Goal: Navigation & Orientation: Find specific page/section

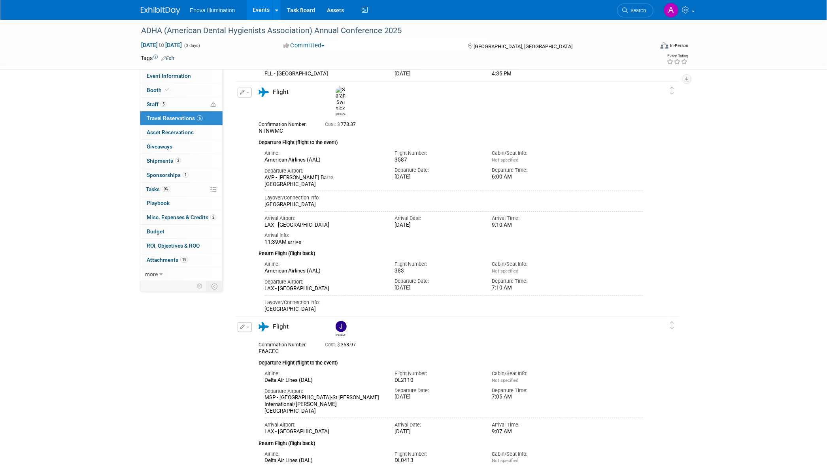
drag, startPoint x: 0, startPoint y: 0, endPoint x: 171, endPoint y: 9, distance: 170.9
click at [171, 9] on img at bounding box center [161, 11] width 40 height 8
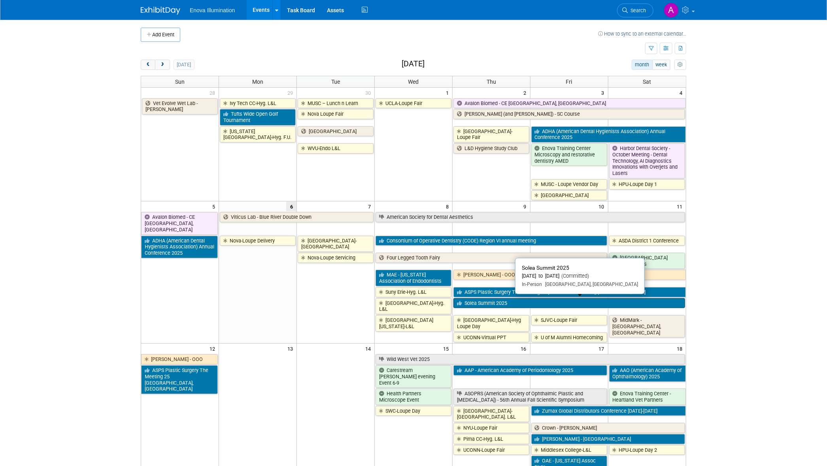
click at [479, 300] on link "Solea Summit 2025" at bounding box center [569, 303] width 232 height 10
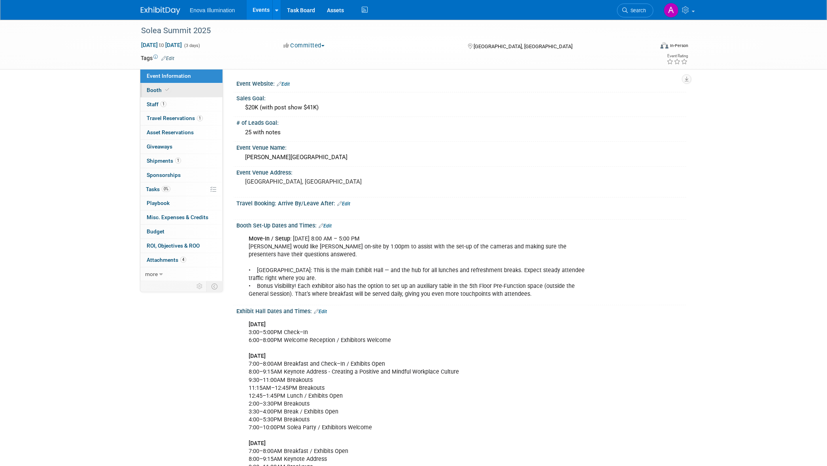
click at [184, 89] on link "Booth" at bounding box center [181, 90] width 82 height 14
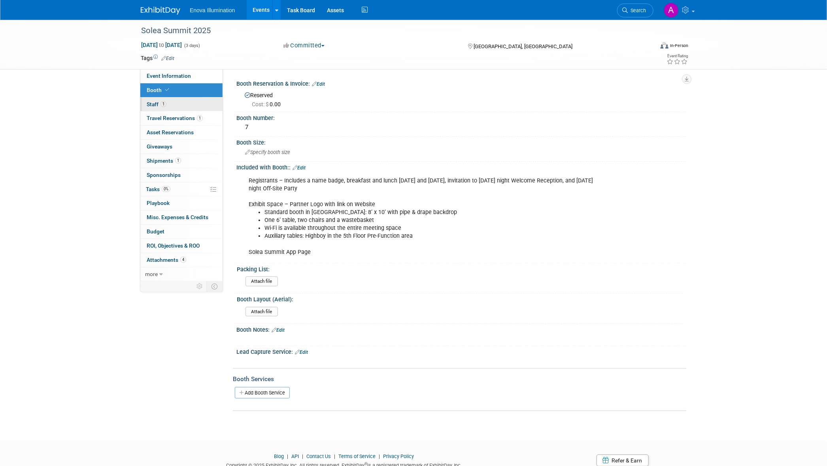
click at [185, 107] on link "1 Staff 1" at bounding box center [181, 105] width 82 height 14
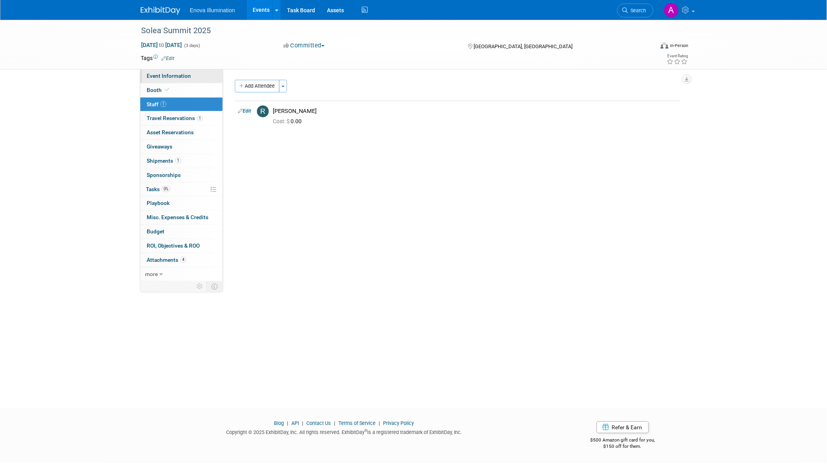
click at [185, 79] on span "Event Information" at bounding box center [169, 76] width 44 height 6
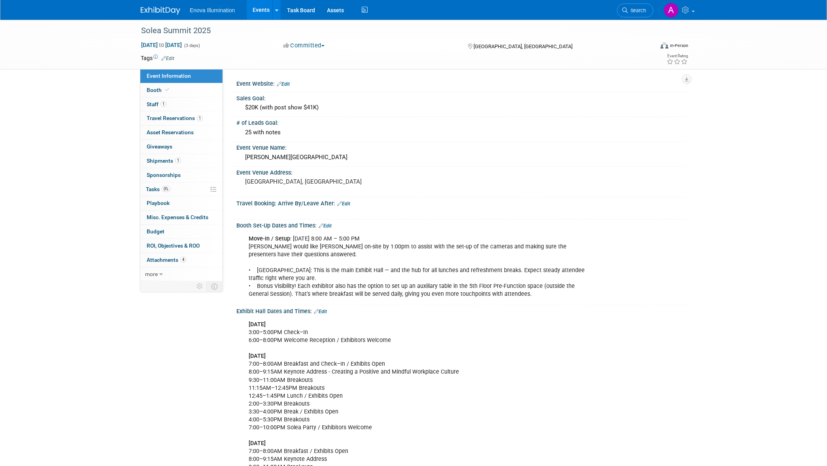
click at [143, 10] on img at bounding box center [161, 11] width 40 height 8
